Goal: Transaction & Acquisition: Purchase product/service

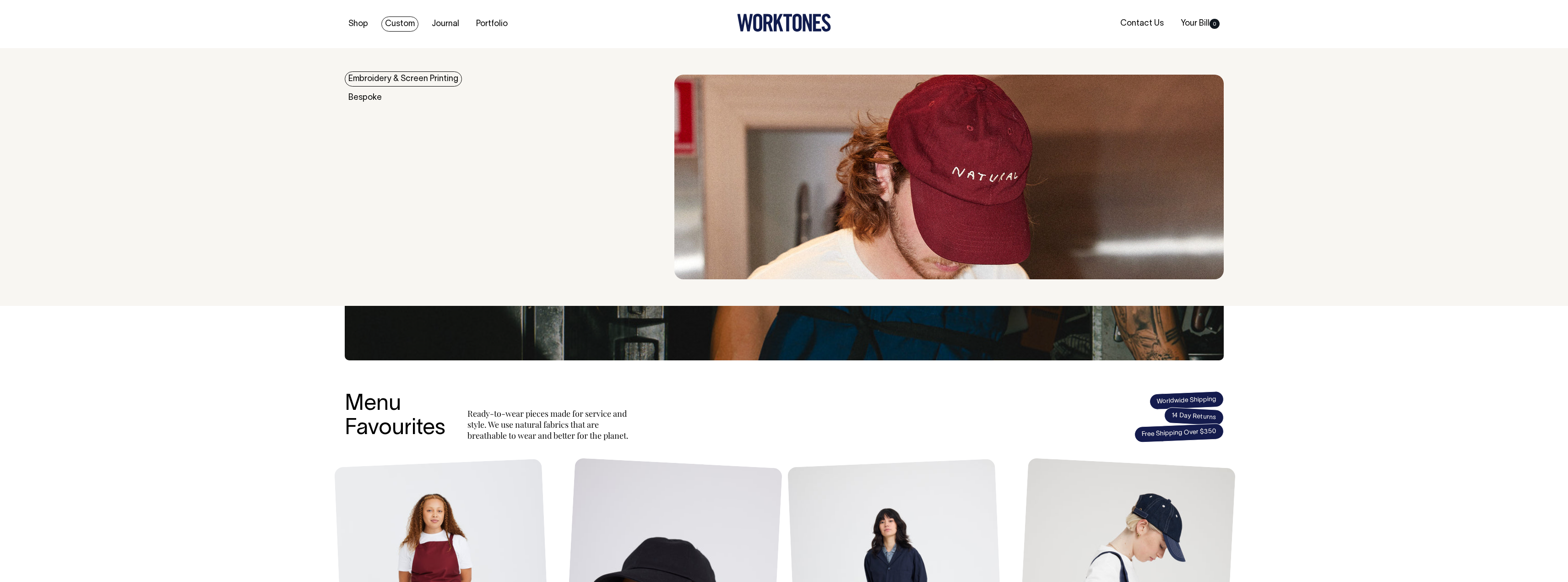
click at [389, 23] on link "Custom" at bounding box center [400, 24] width 37 height 15
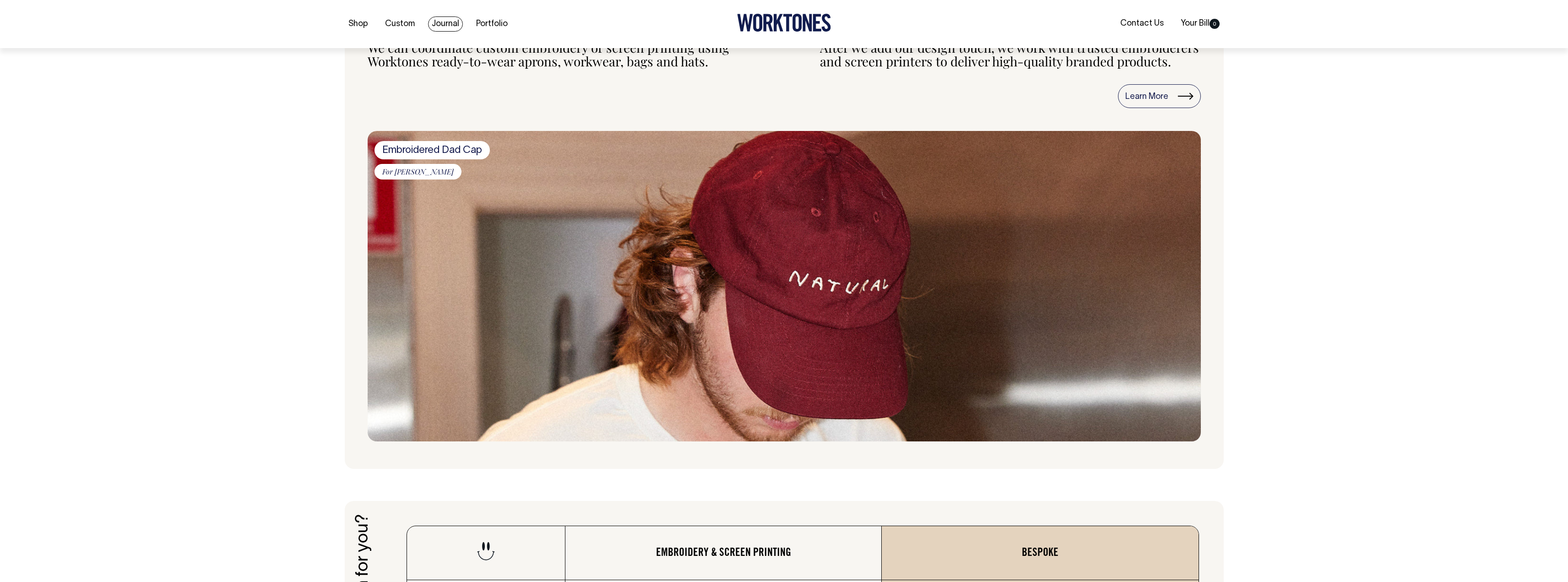
scroll to position [1008, 0]
click at [464, 24] on ul "Shop Custom Journal Portfolio" at bounding box center [491, 24] width 293 height 9
click at [483, 23] on link "Portfolio" at bounding box center [492, 24] width 39 height 15
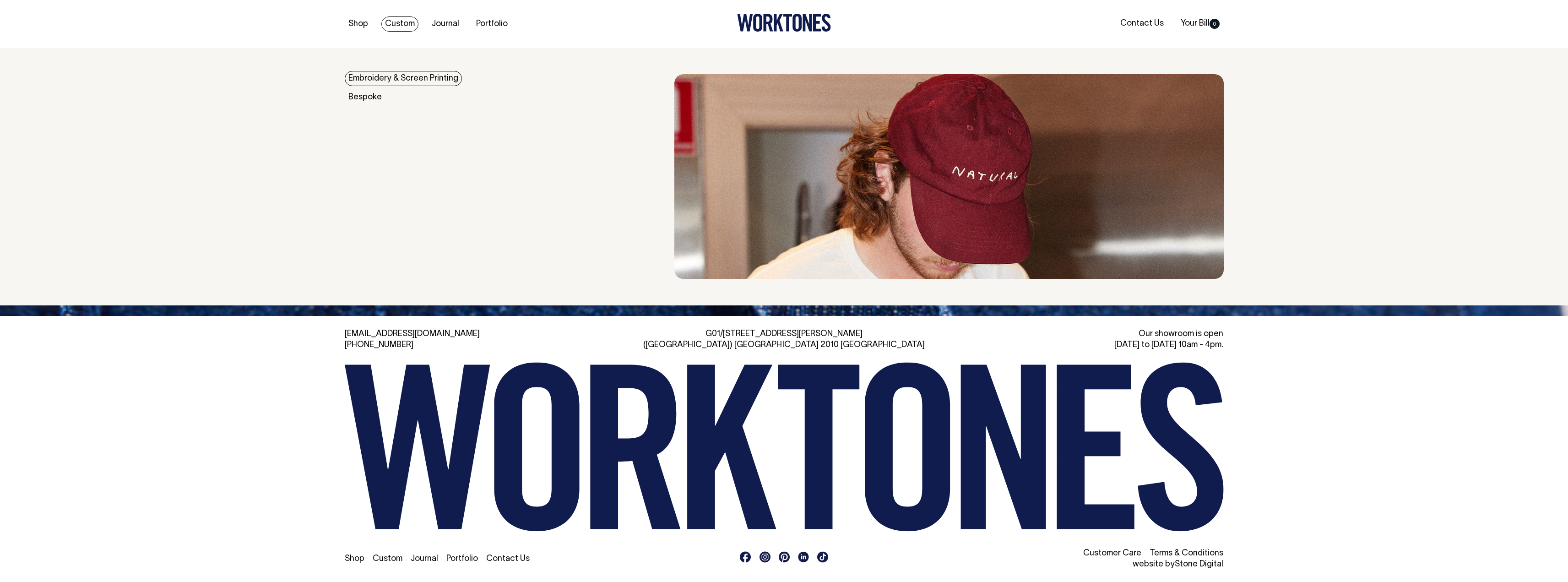
scroll to position [1104, 0]
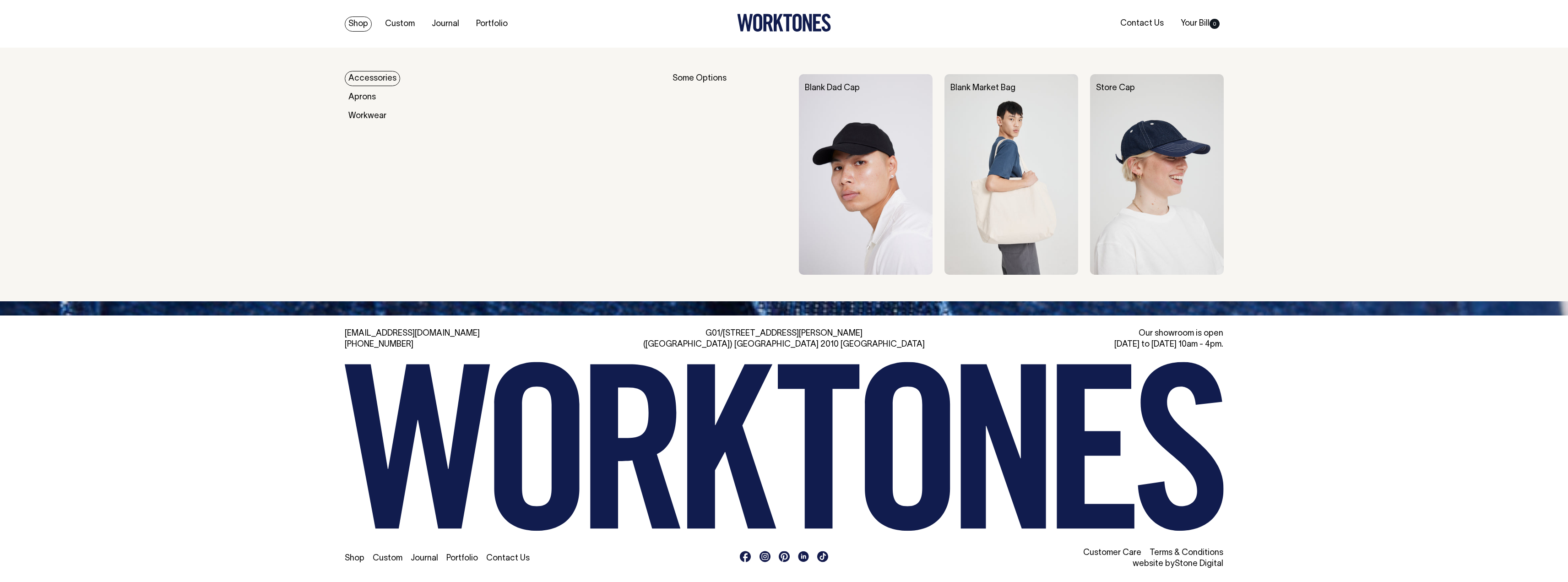
click at [354, 16] on link "Shop" at bounding box center [358, 24] width 27 height 15
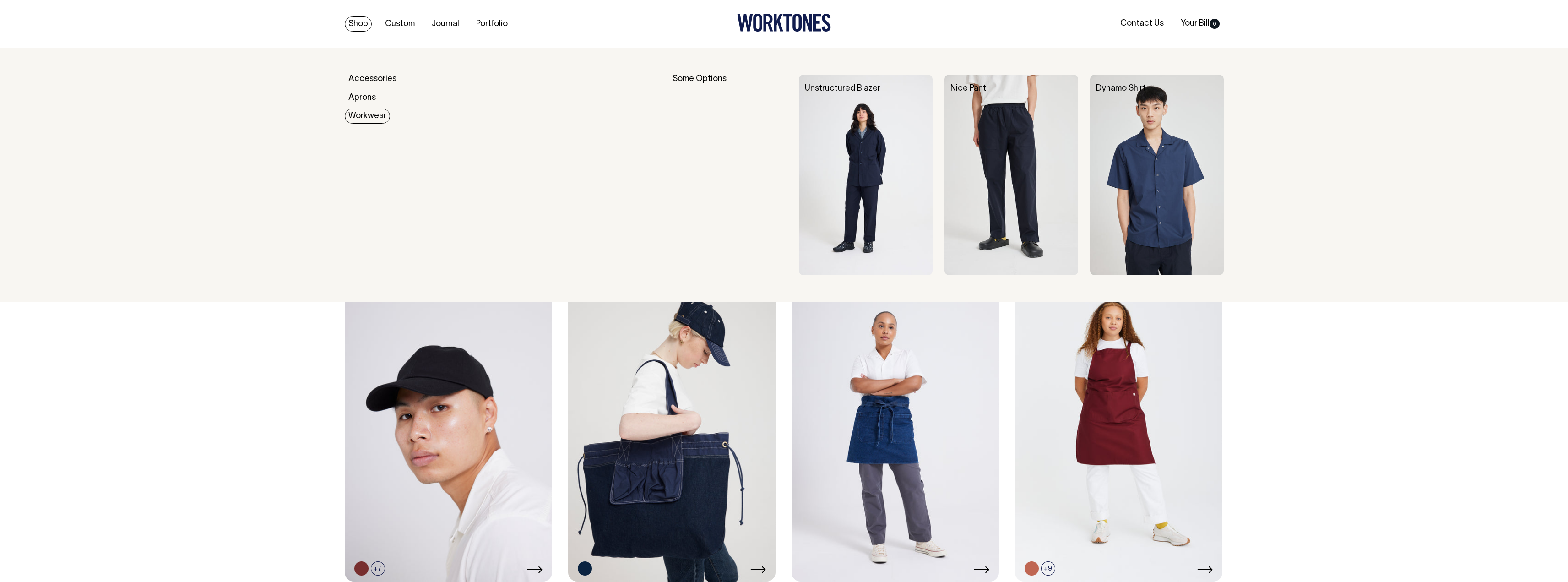
click at [364, 117] on link "Workwear" at bounding box center [367, 116] width 45 height 15
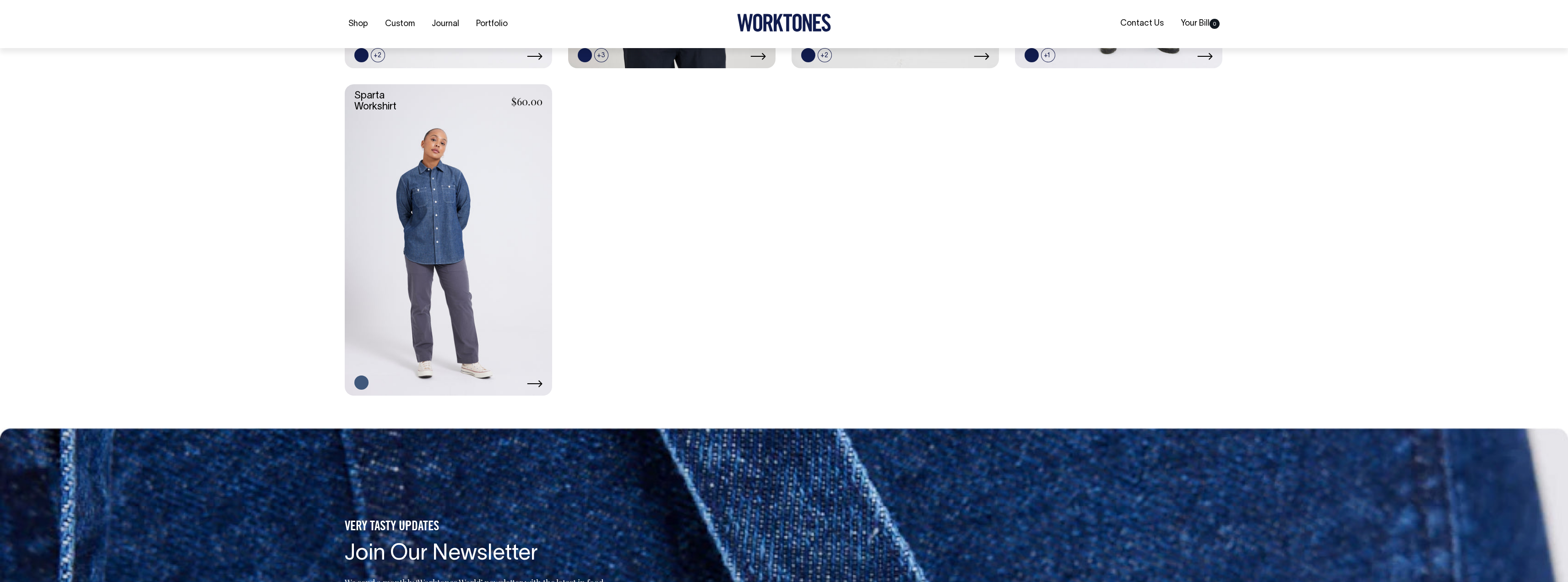
scroll to position [550, 0]
click at [533, 382] on icon at bounding box center [535, 384] width 16 height 7
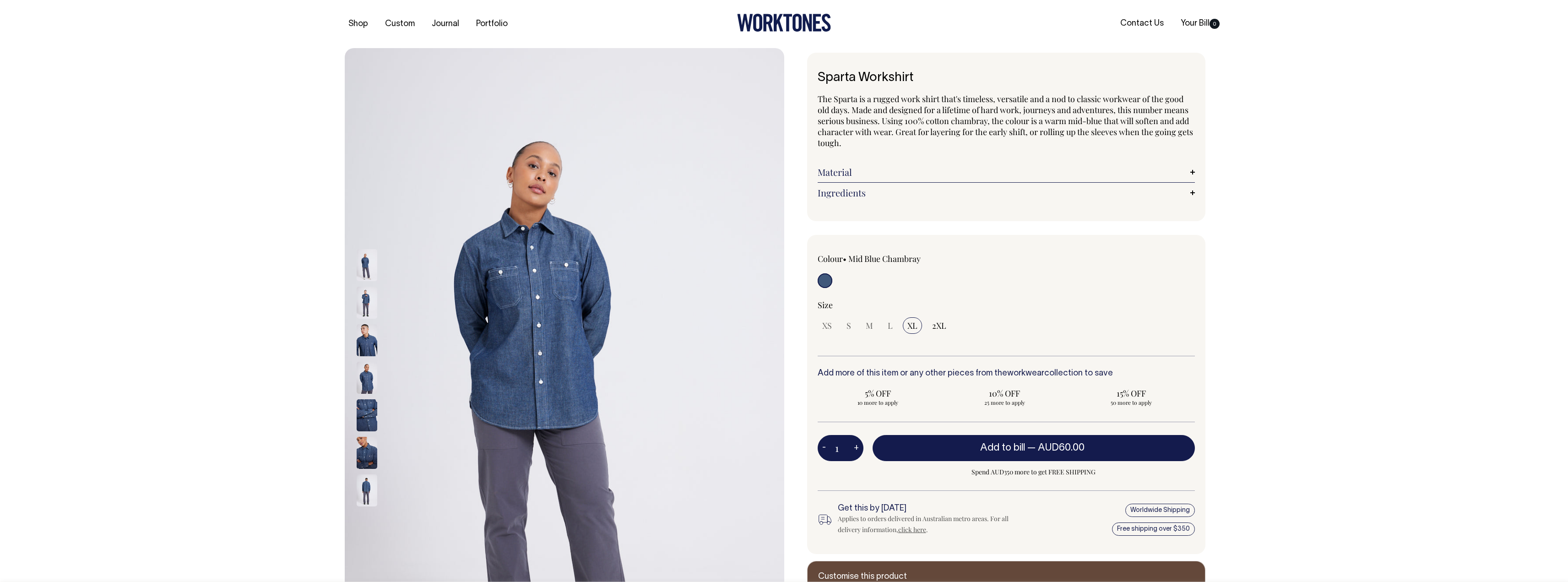
click at [369, 301] on img at bounding box center [367, 303] width 21 height 32
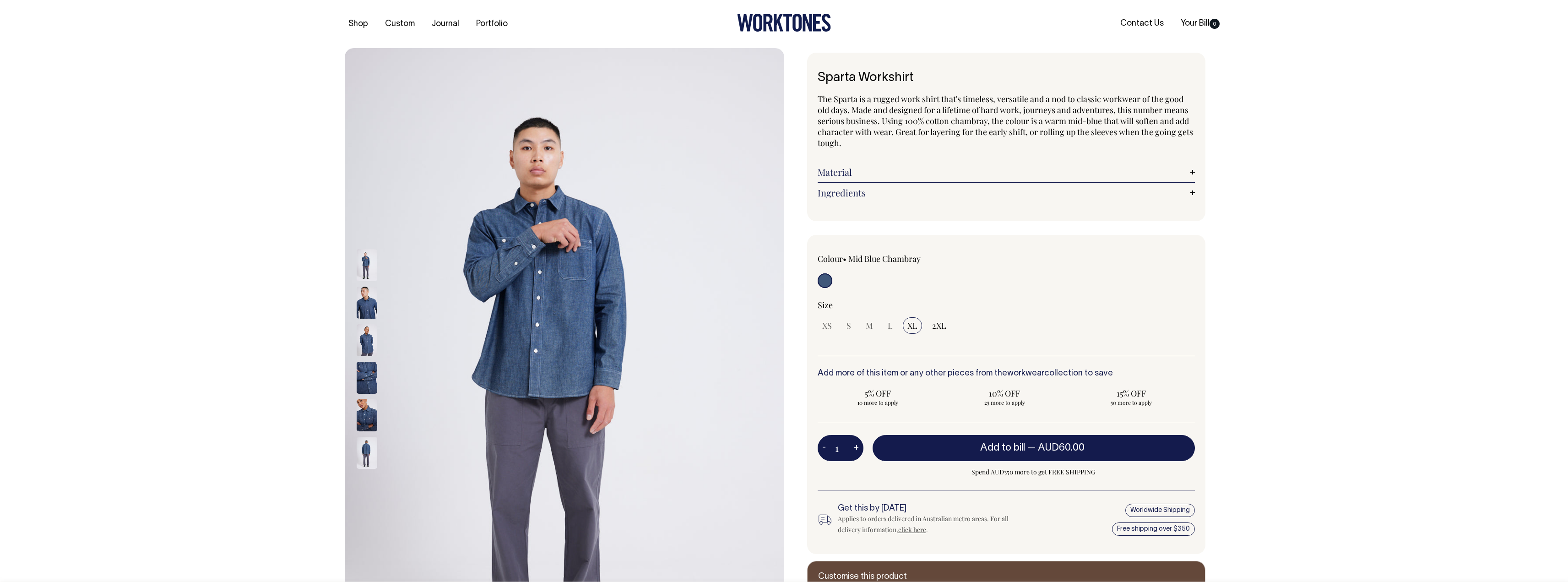
click at [371, 344] on img at bounding box center [367, 340] width 21 height 32
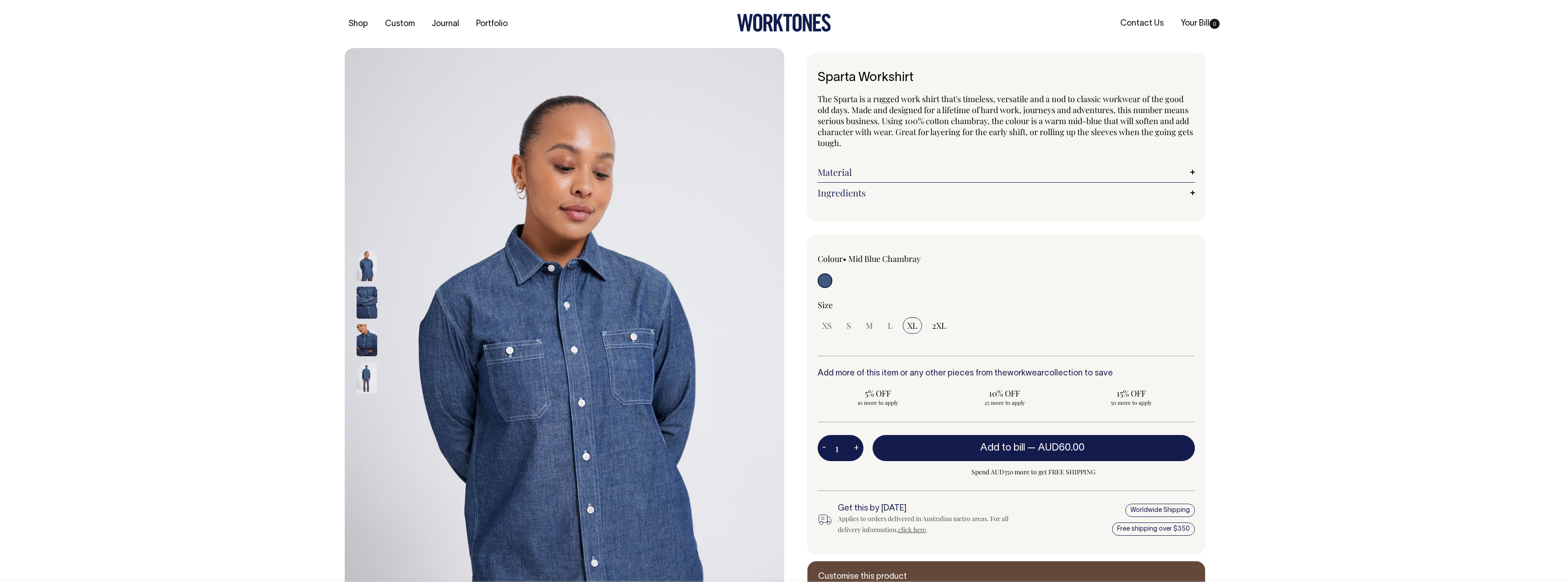
click at [362, 345] on img at bounding box center [367, 340] width 21 height 32
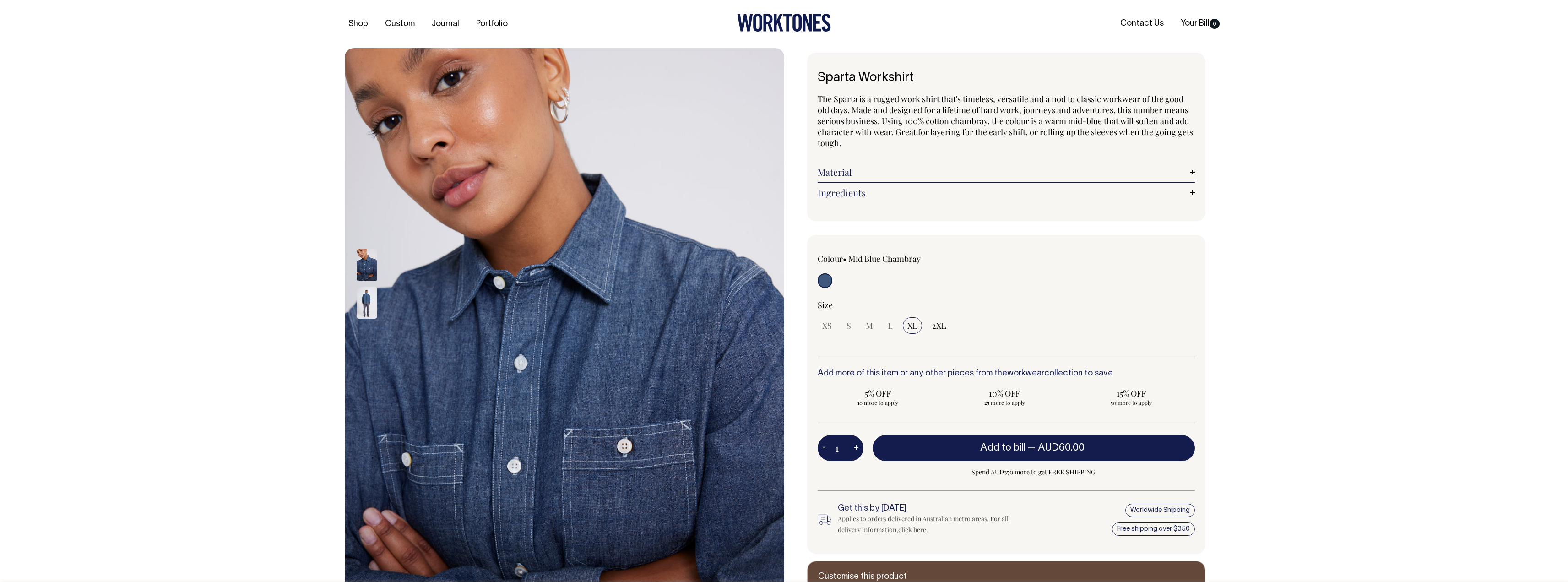
click at [365, 313] on img at bounding box center [367, 303] width 21 height 32
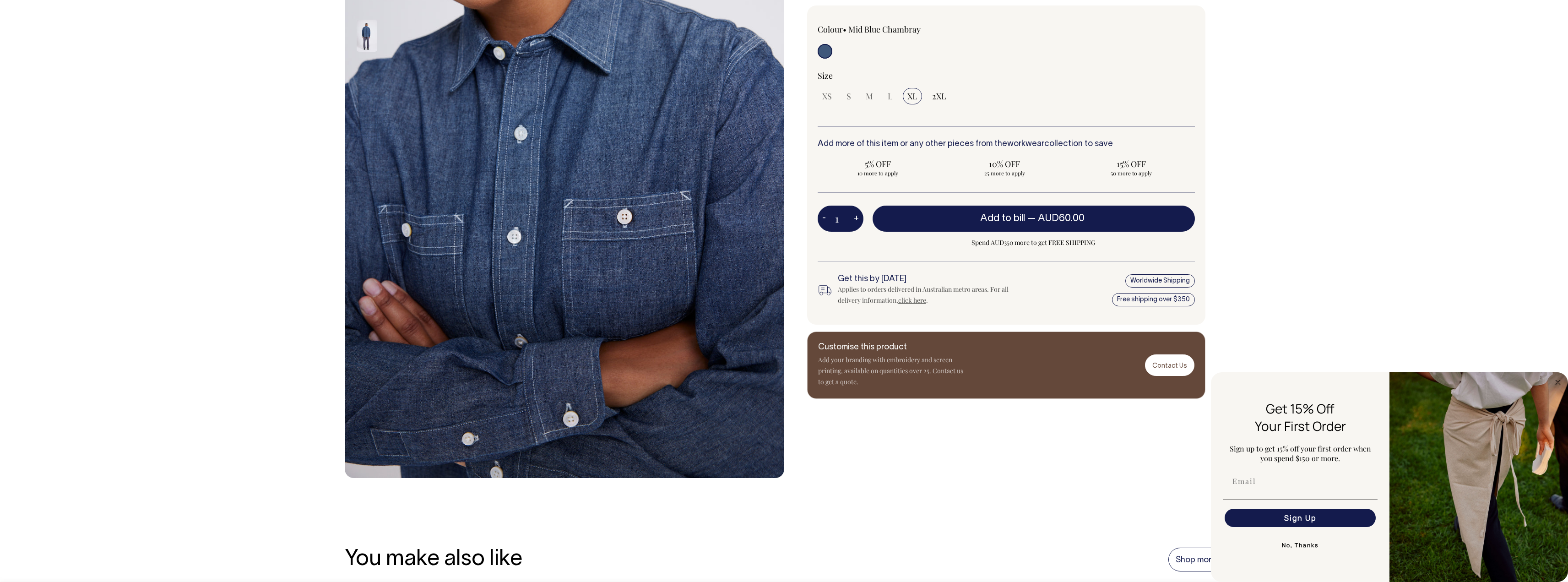
scroll to position [229, 0]
